Goal: Obtain resource: Obtain resource

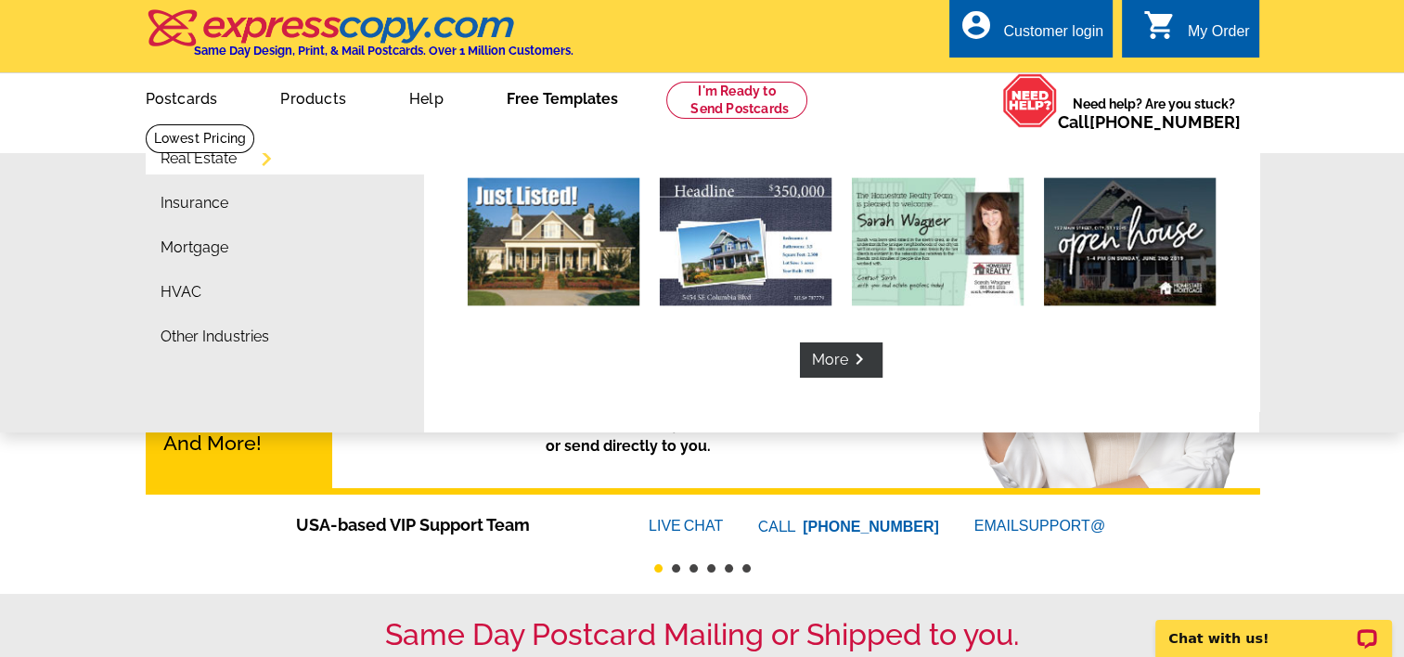
click at [563, 106] on link "Free Templates" at bounding box center [562, 97] width 171 height 44
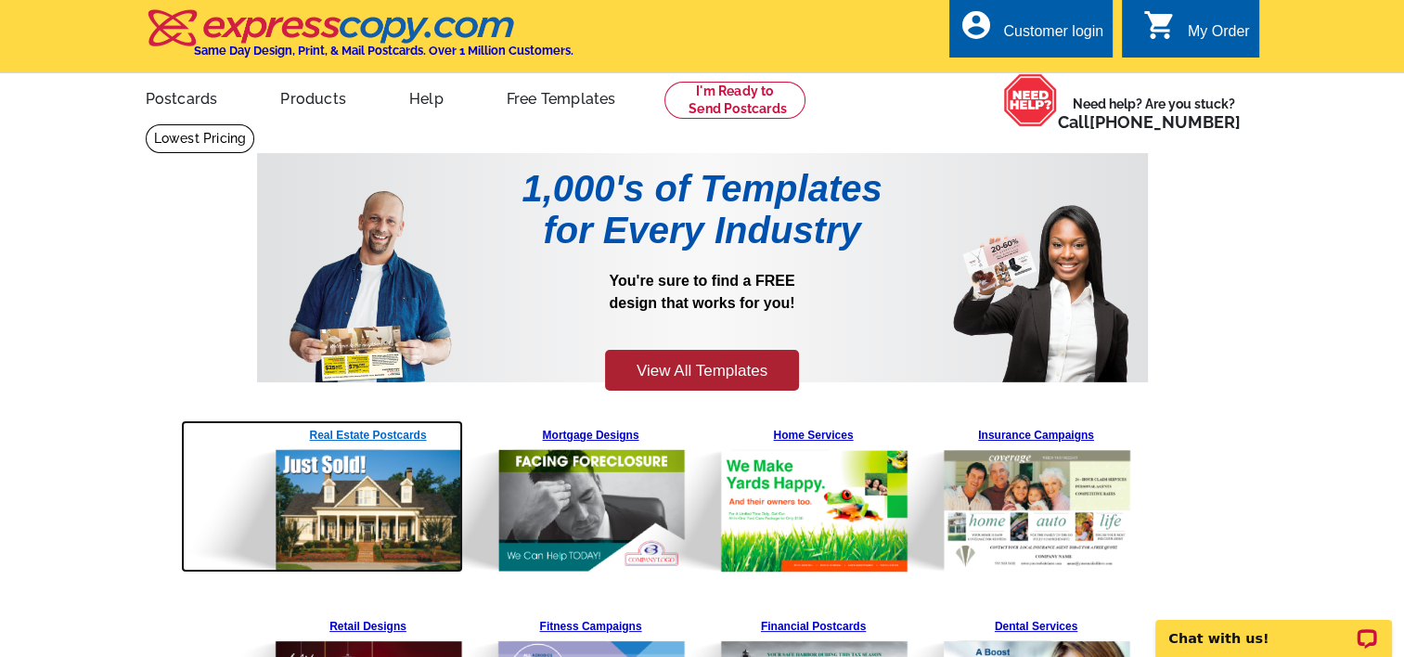
click at [376, 477] on img at bounding box center [322, 496] width 283 height 152
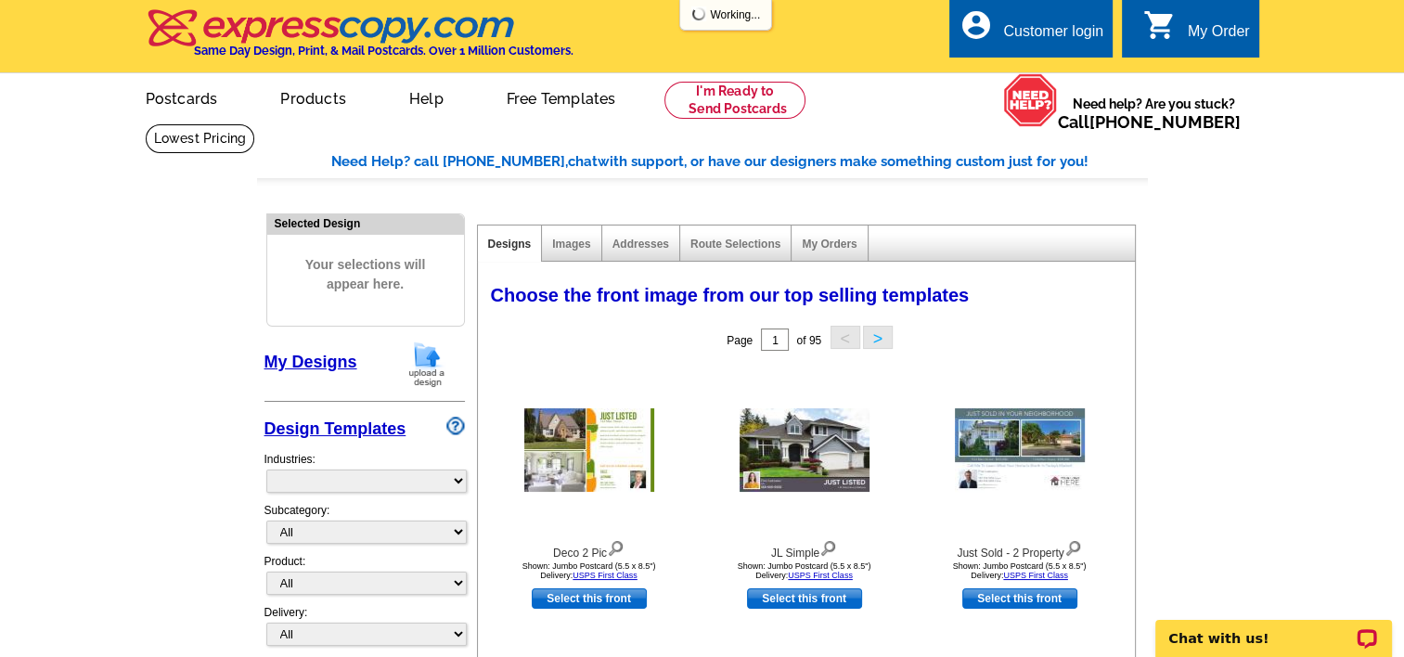
select select "785"
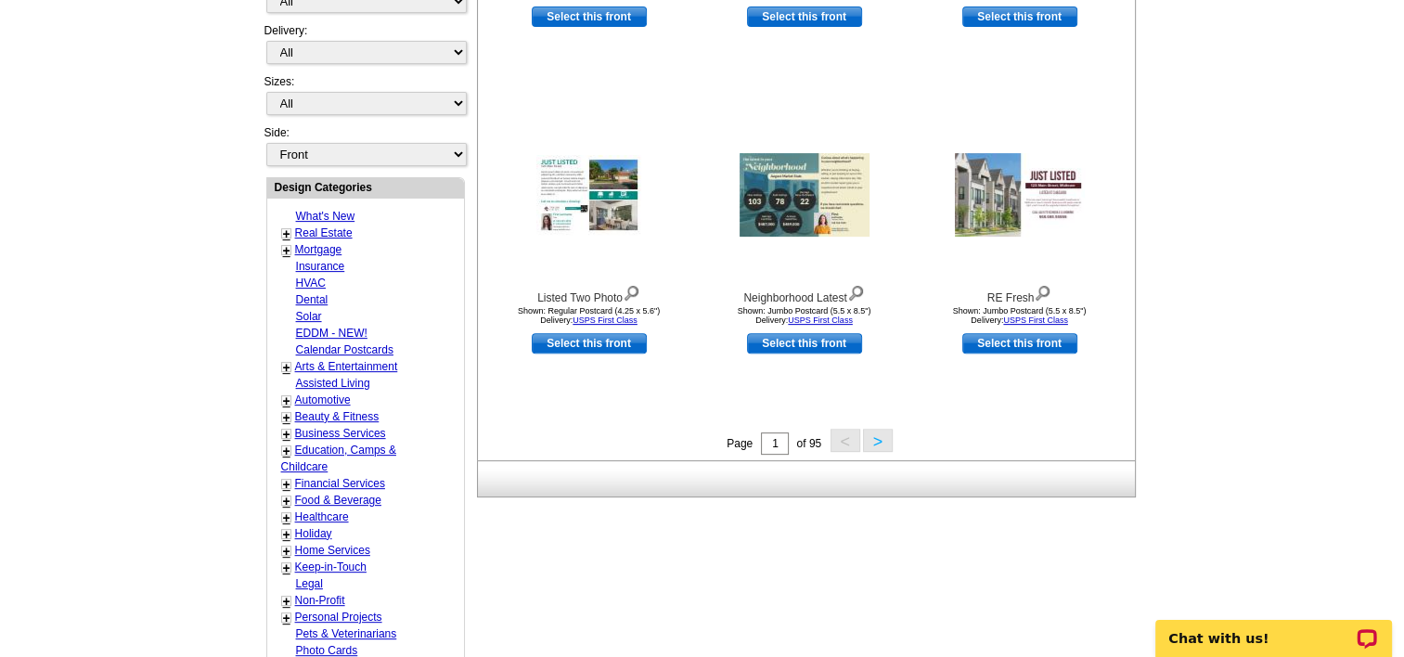
scroll to position [59, 0]
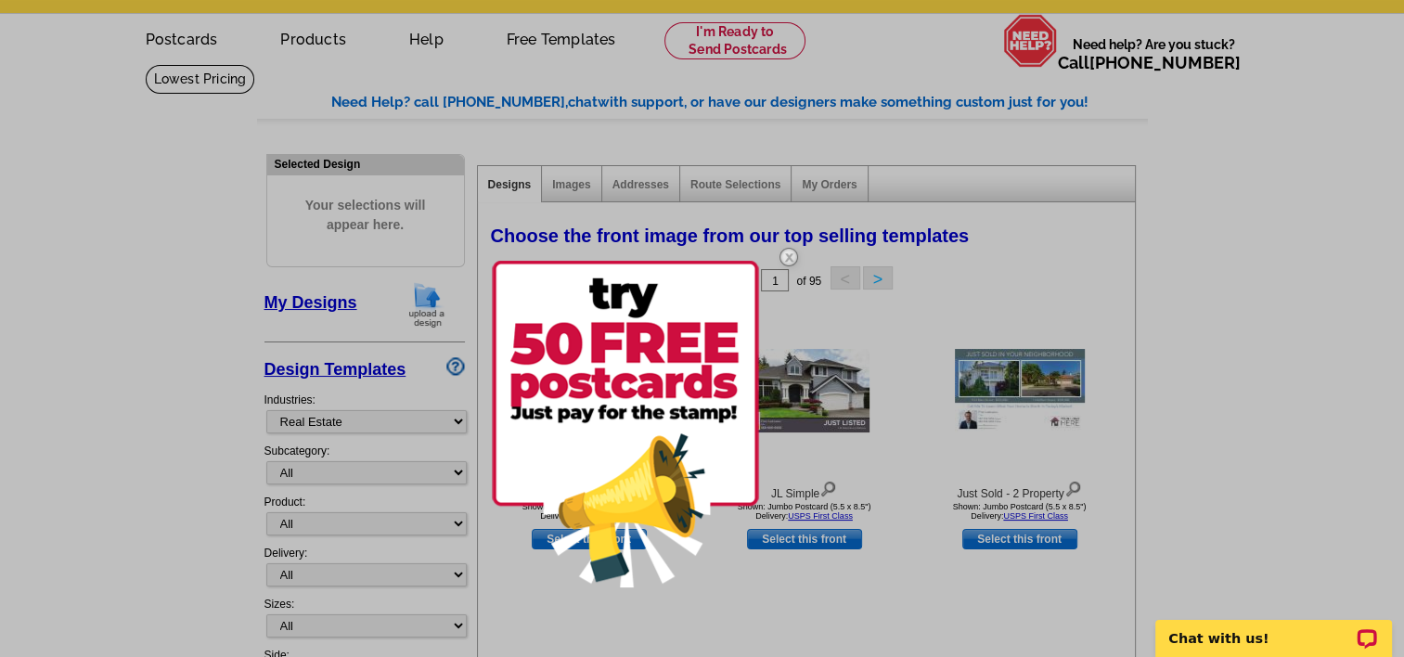
click at [453, 423] on div at bounding box center [702, 328] width 1404 height 657
click at [789, 253] on img at bounding box center [789, 257] width 54 height 54
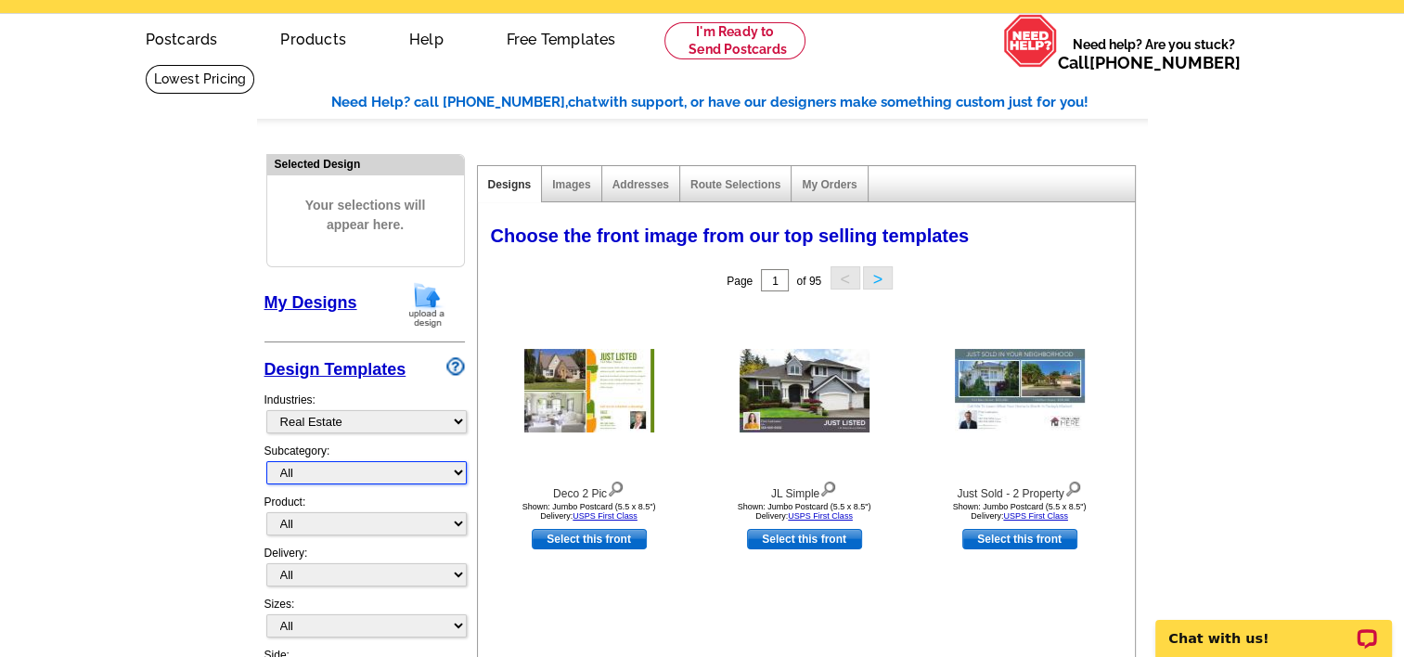
click at [449, 473] on select "All RE/MAX® Referrals Keller Williams® Berkshire Hathaway Home Services Century…" at bounding box center [366, 472] width 200 height 23
select select "1208"
click at [266, 461] on select "All RE/MAX® Referrals Keller Williams® Berkshire Hathaway Home Services Century…" at bounding box center [366, 472] width 200 height 23
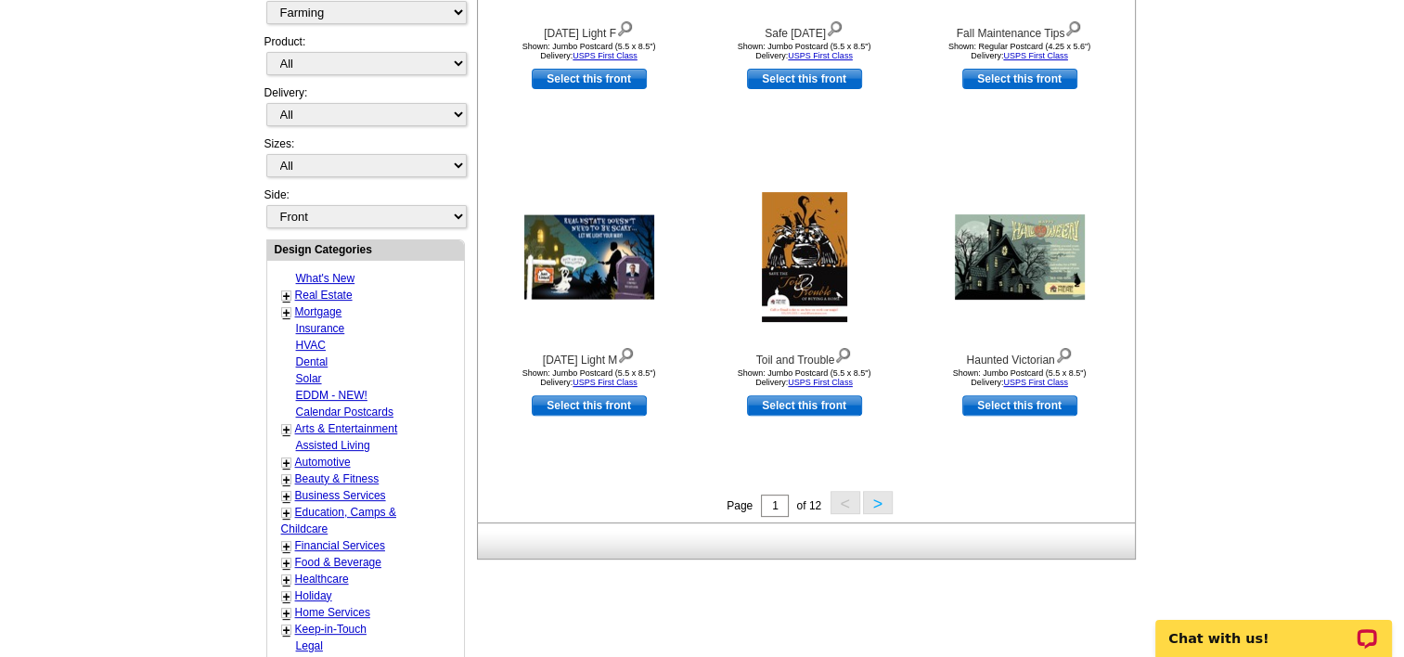
scroll to position [523, 0]
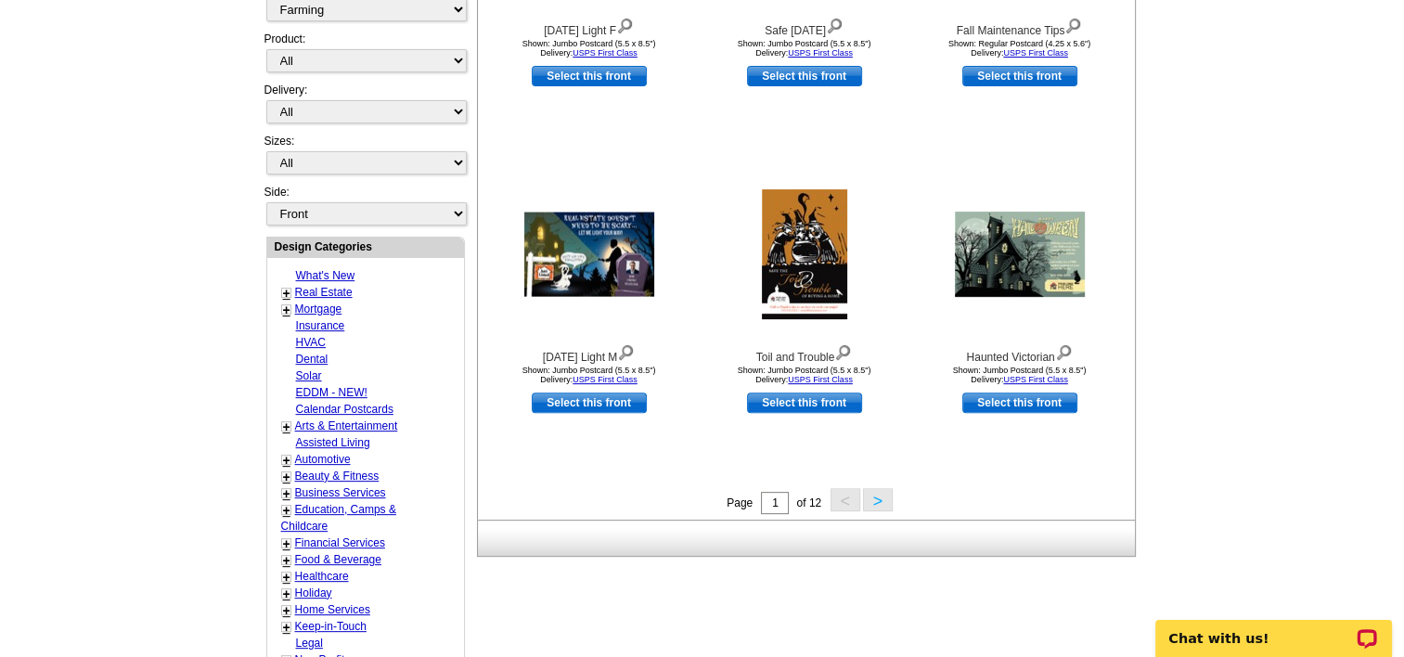
click at [880, 499] on button ">" at bounding box center [878, 499] width 30 height 23
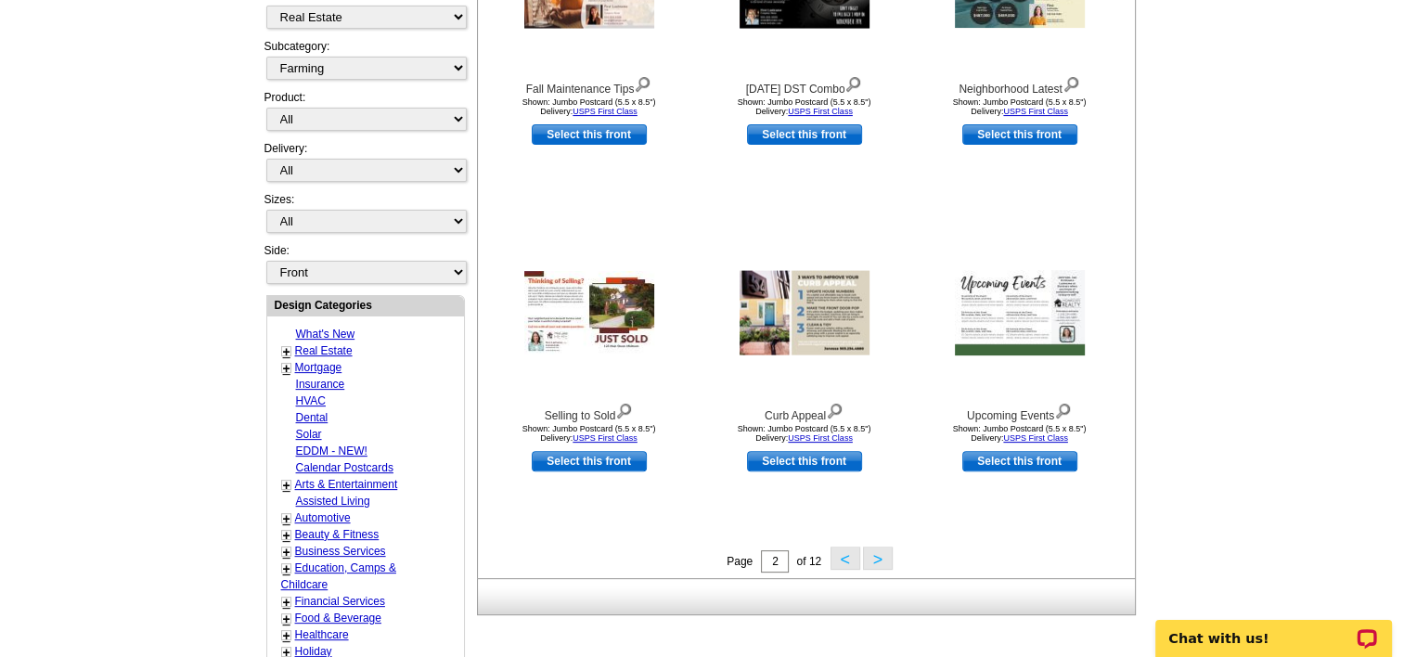
scroll to position [498, 0]
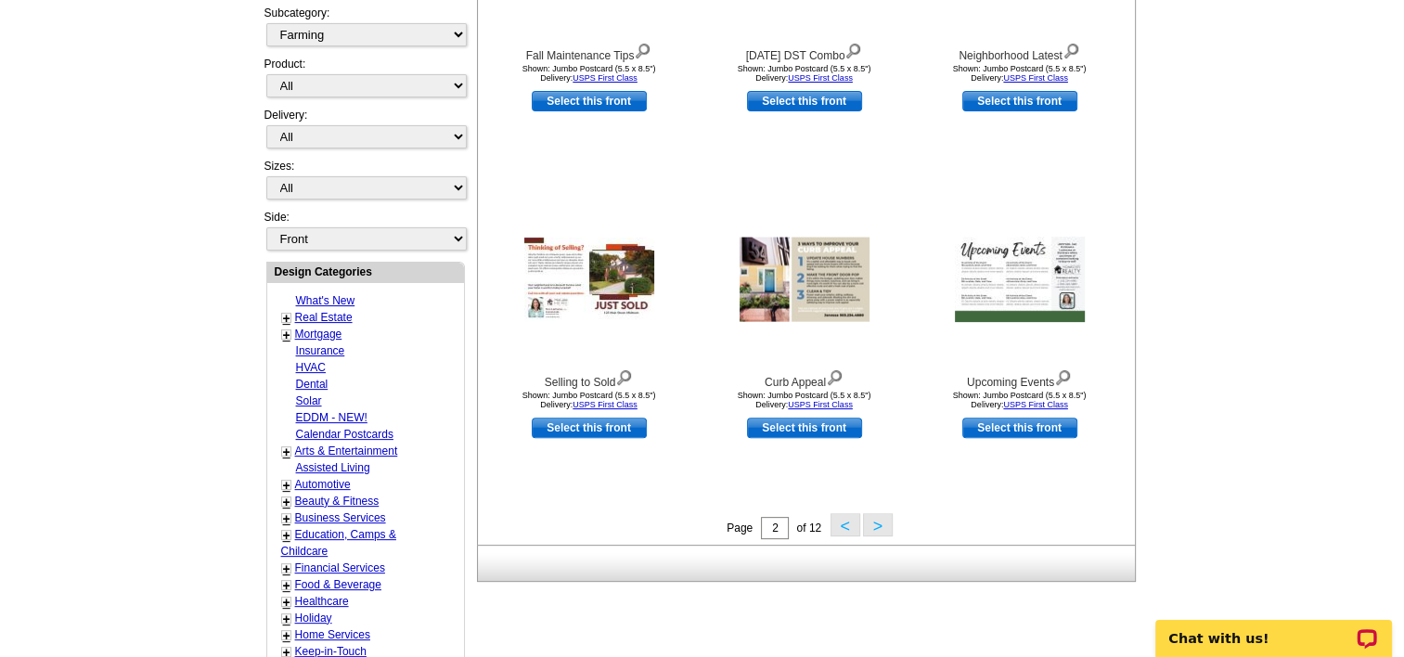
click at [885, 527] on button ">" at bounding box center [878, 524] width 30 height 23
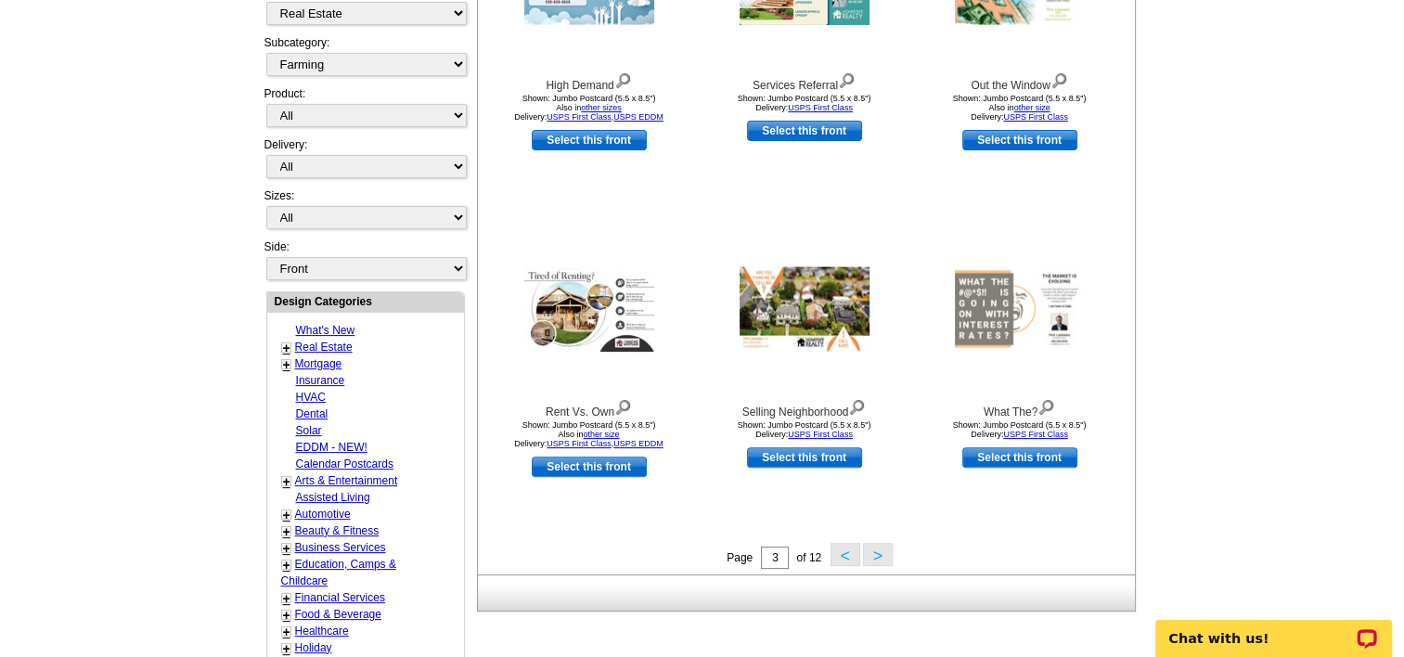
scroll to position [472, 0]
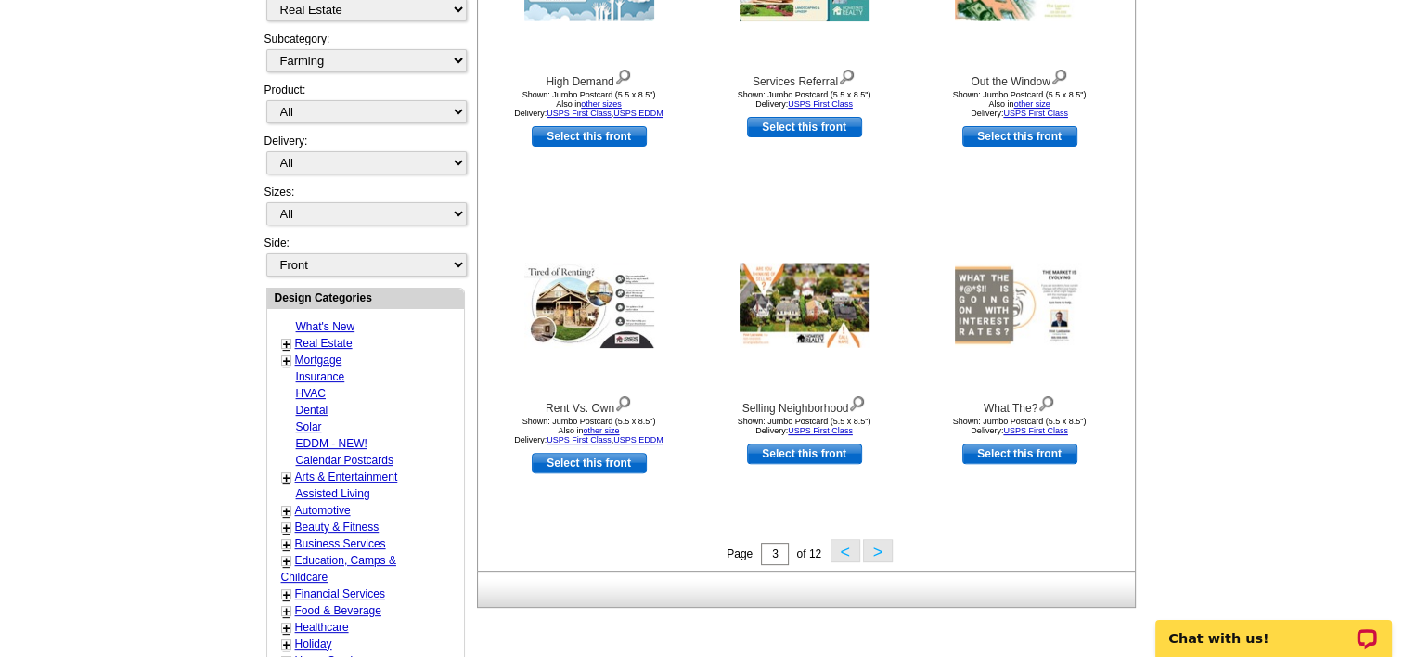
click at [880, 549] on button ">" at bounding box center [878, 550] width 30 height 23
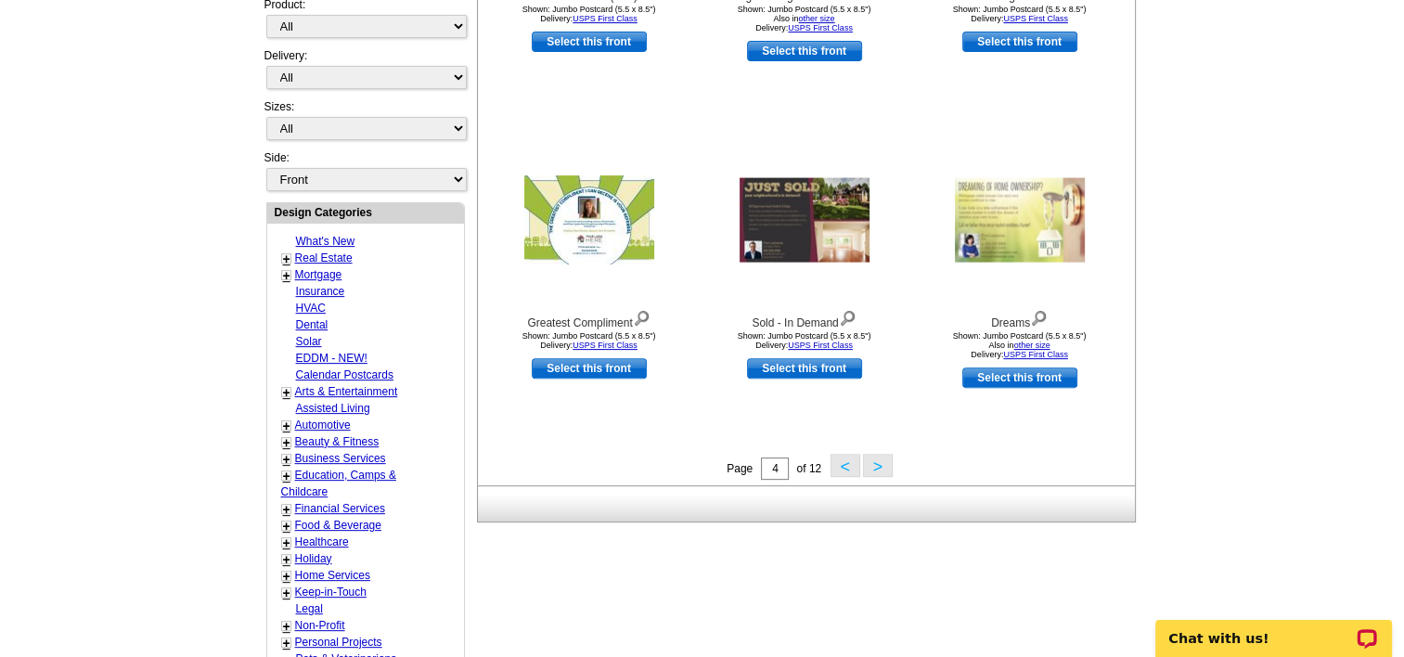
scroll to position [614, 0]
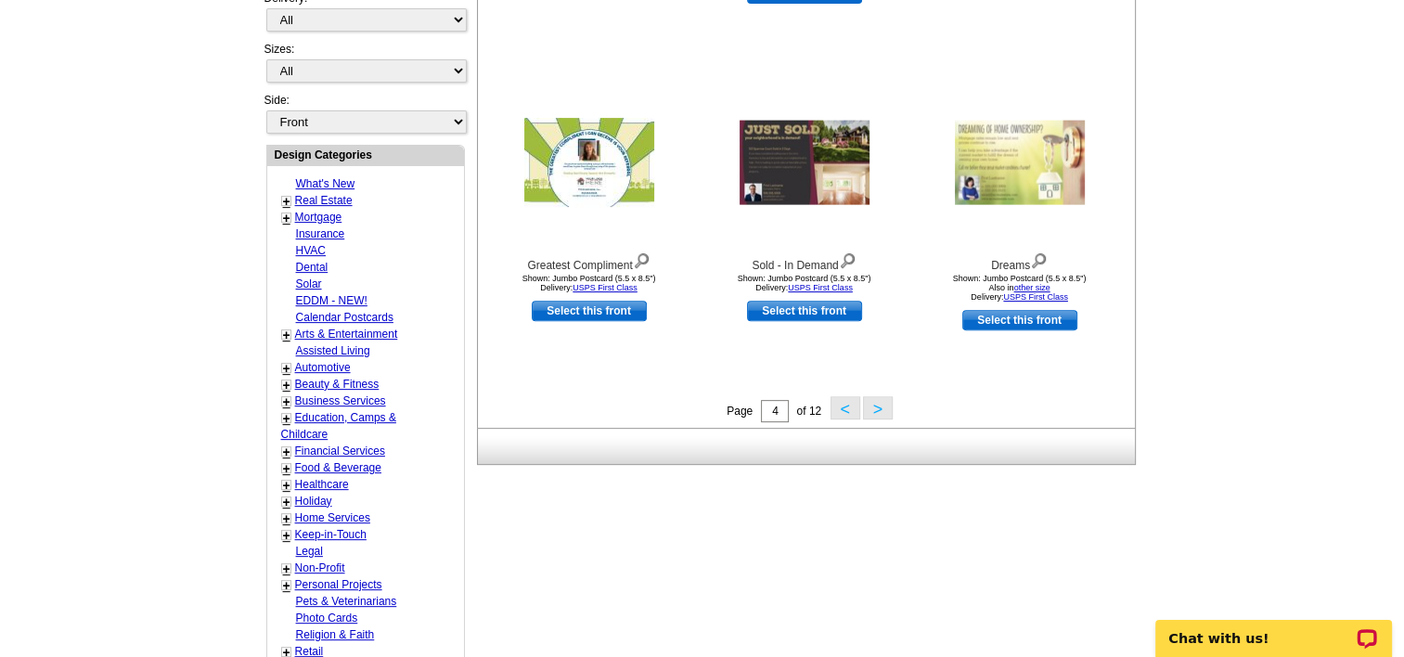
click at [882, 411] on button ">" at bounding box center [878, 407] width 30 height 23
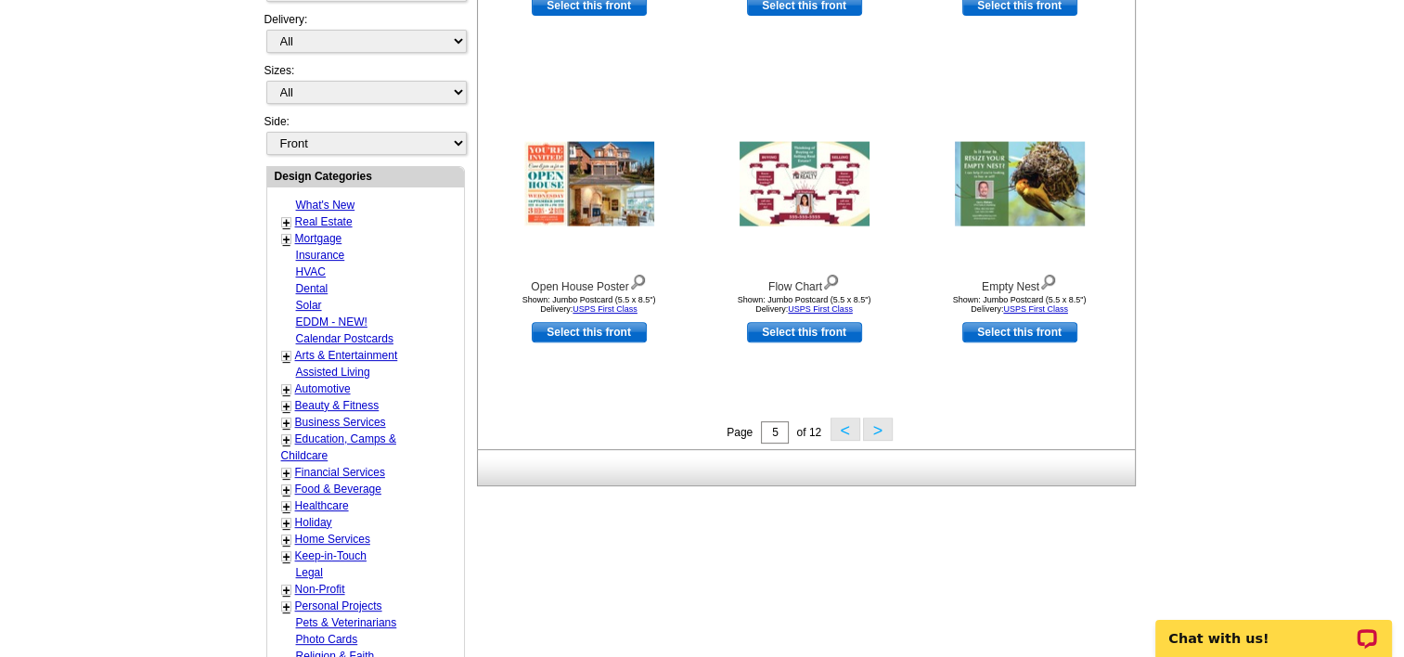
scroll to position [0, 0]
